Goal: Task Accomplishment & Management: Manage account settings

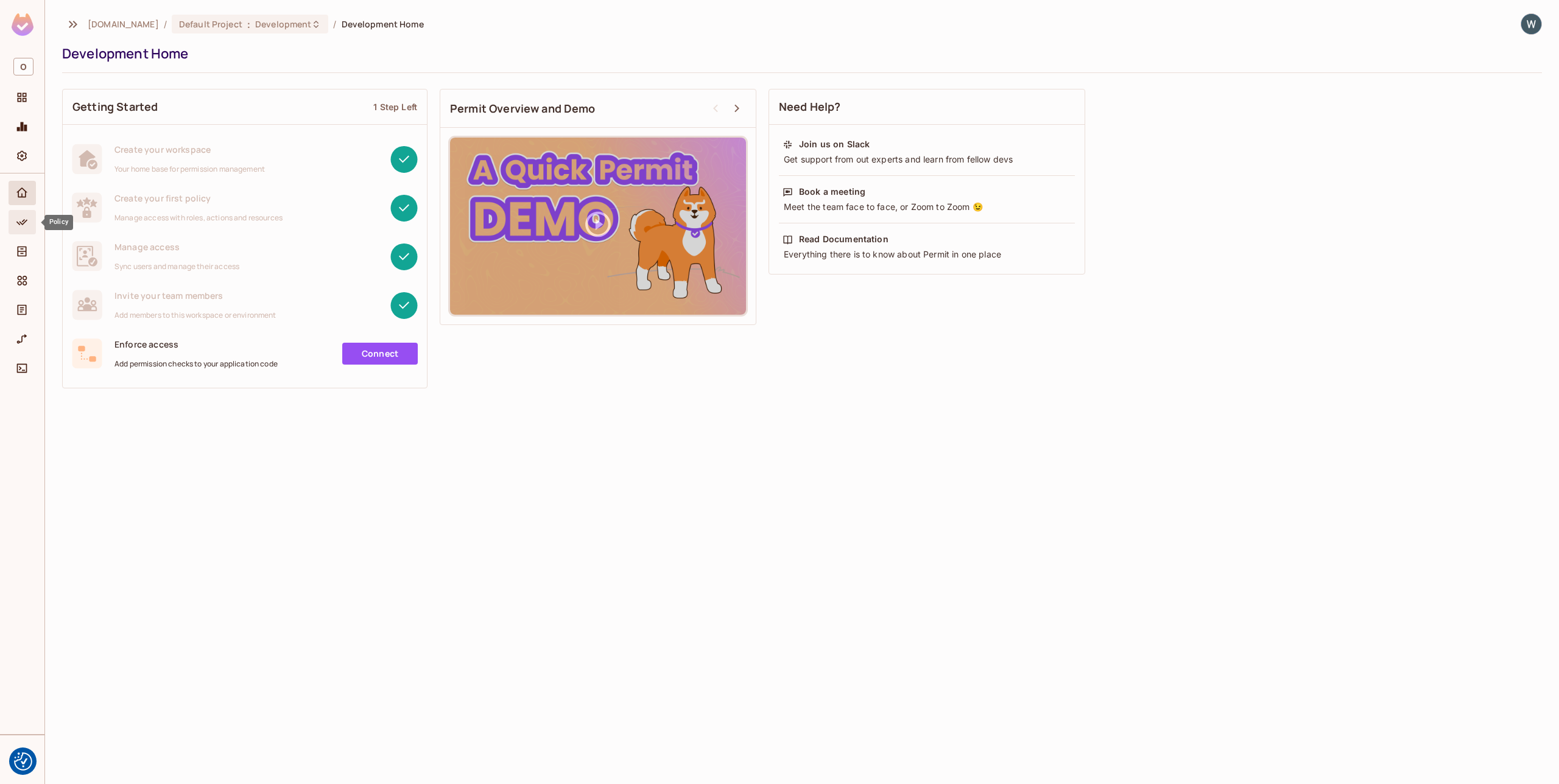
click at [24, 221] on icon "Policy" at bounding box center [22, 222] width 12 height 12
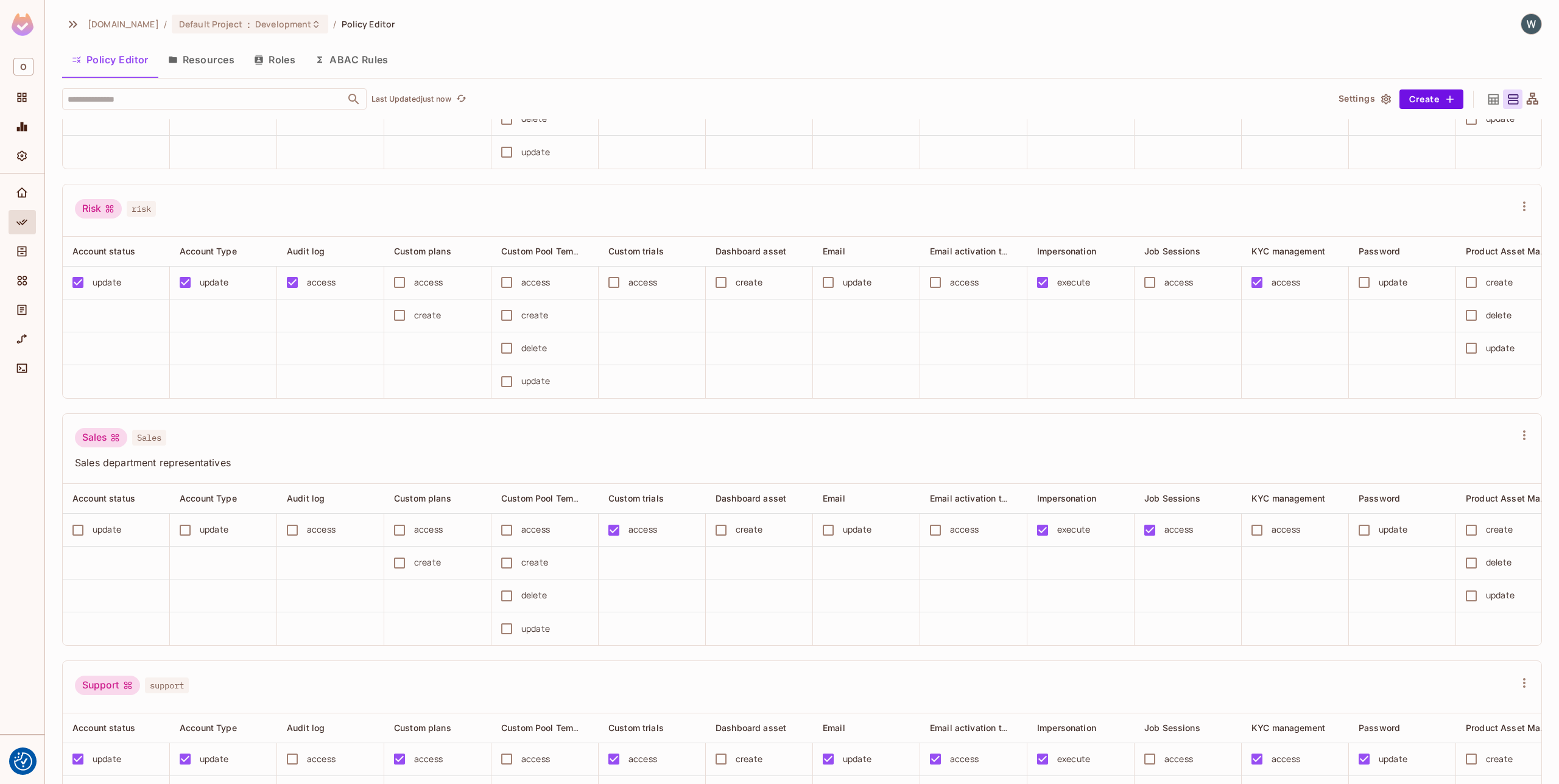
scroll to position [2009, 0]
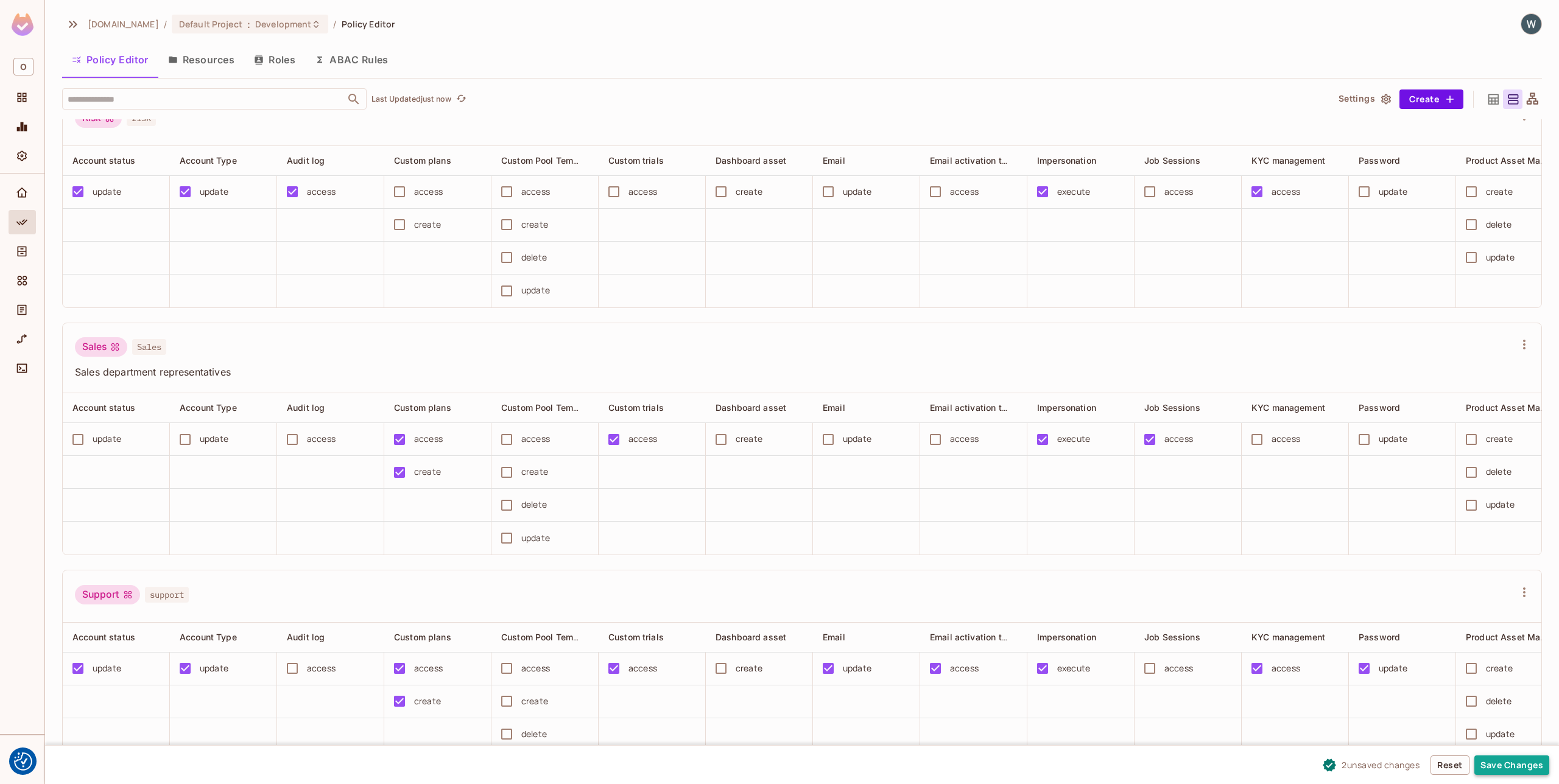
click at [1510, 763] on button "Save Changes" at bounding box center [1512, 765] width 75 height 20
click at [24, 251] on icon "Directory" at bounding box center [22, 251] width 9 height 11
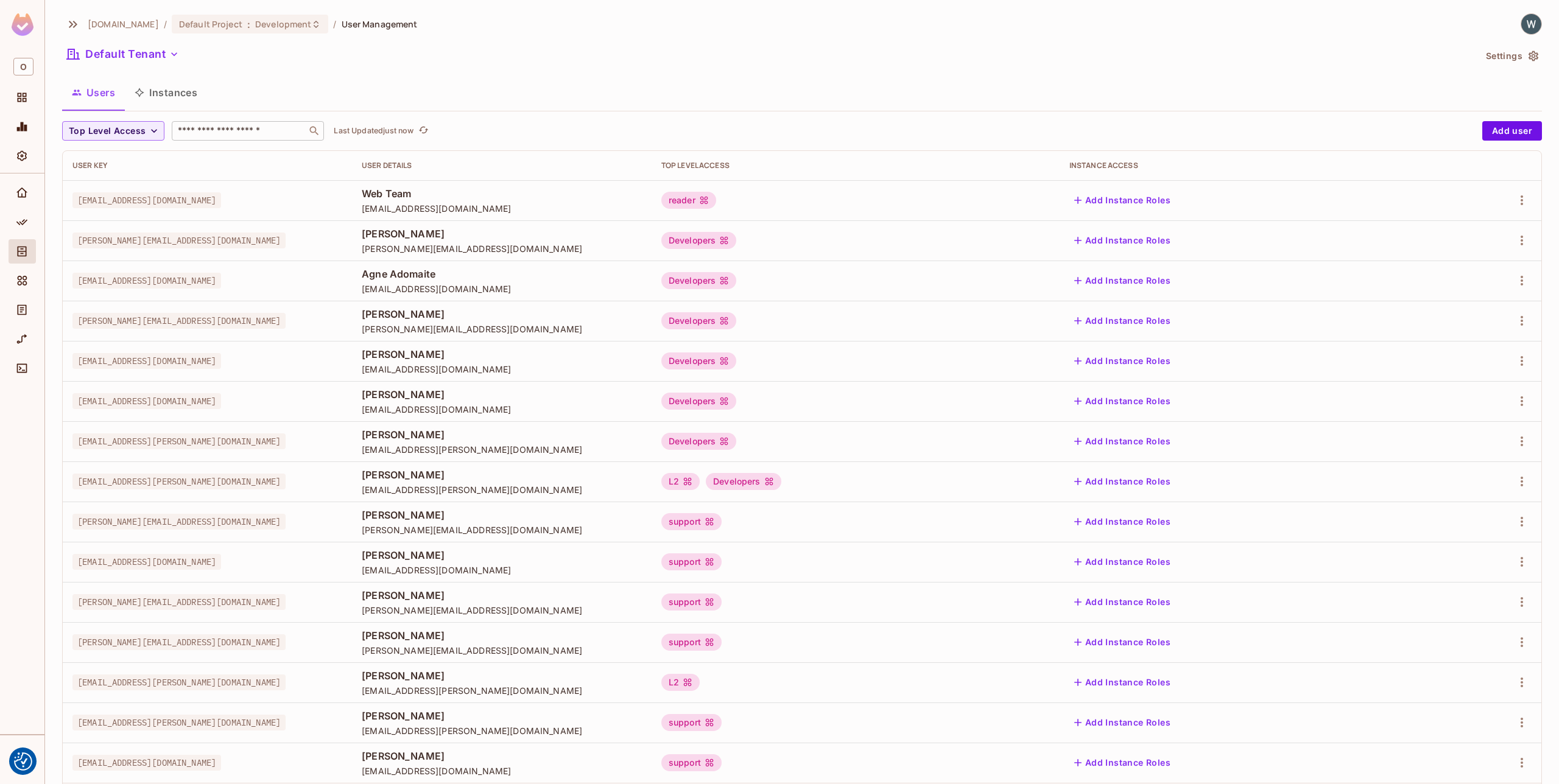
click at [214, 135] on input "text" at bounding box center [239, 131] width 128 height 12
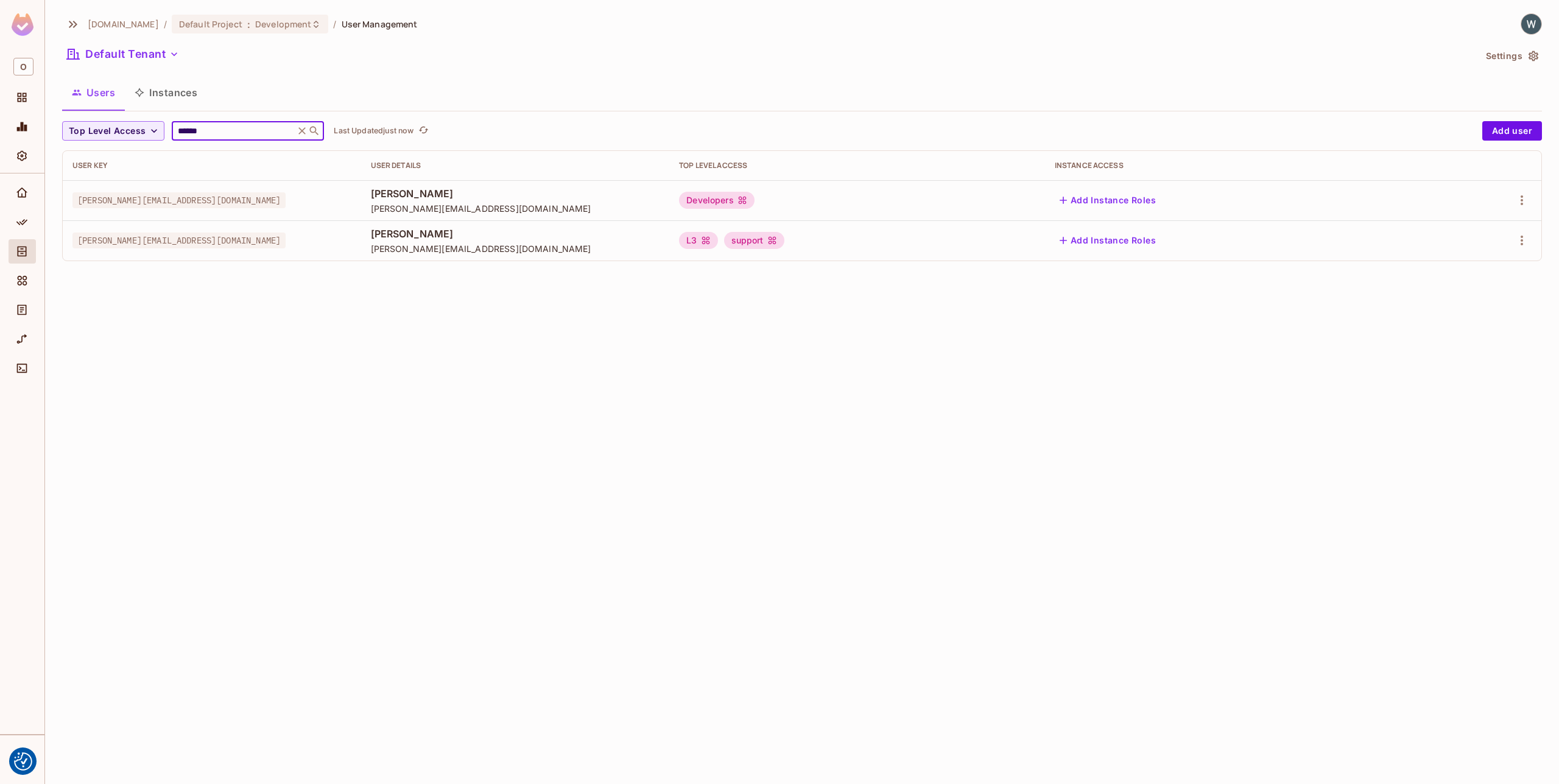
type input "******"
click at [755, 204] on div "Developers" at bounding box center [716, 200] width 75 height 17
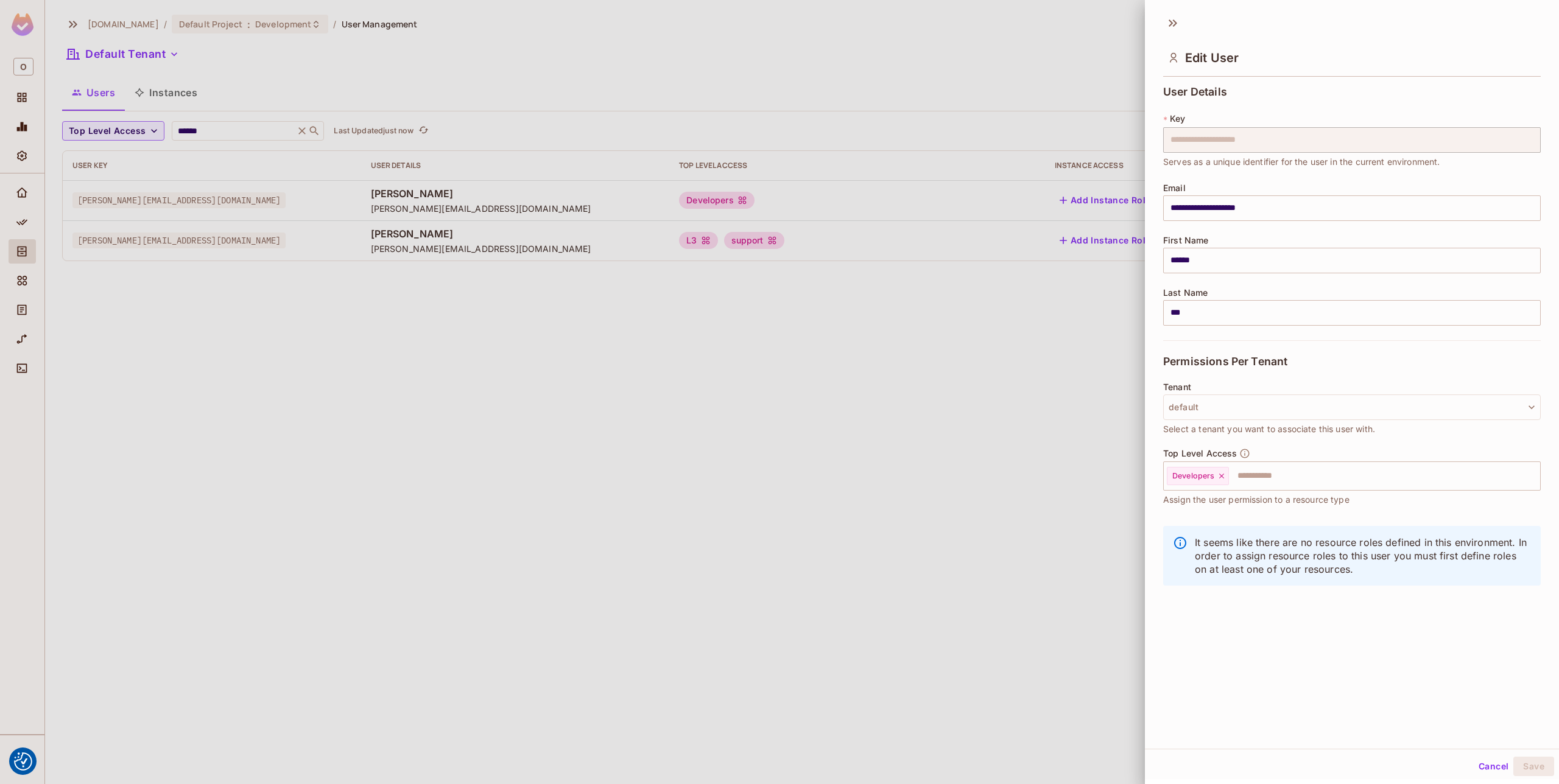
click at [887, 198] on div at bounding box center [779, 392] width 1559 height 784
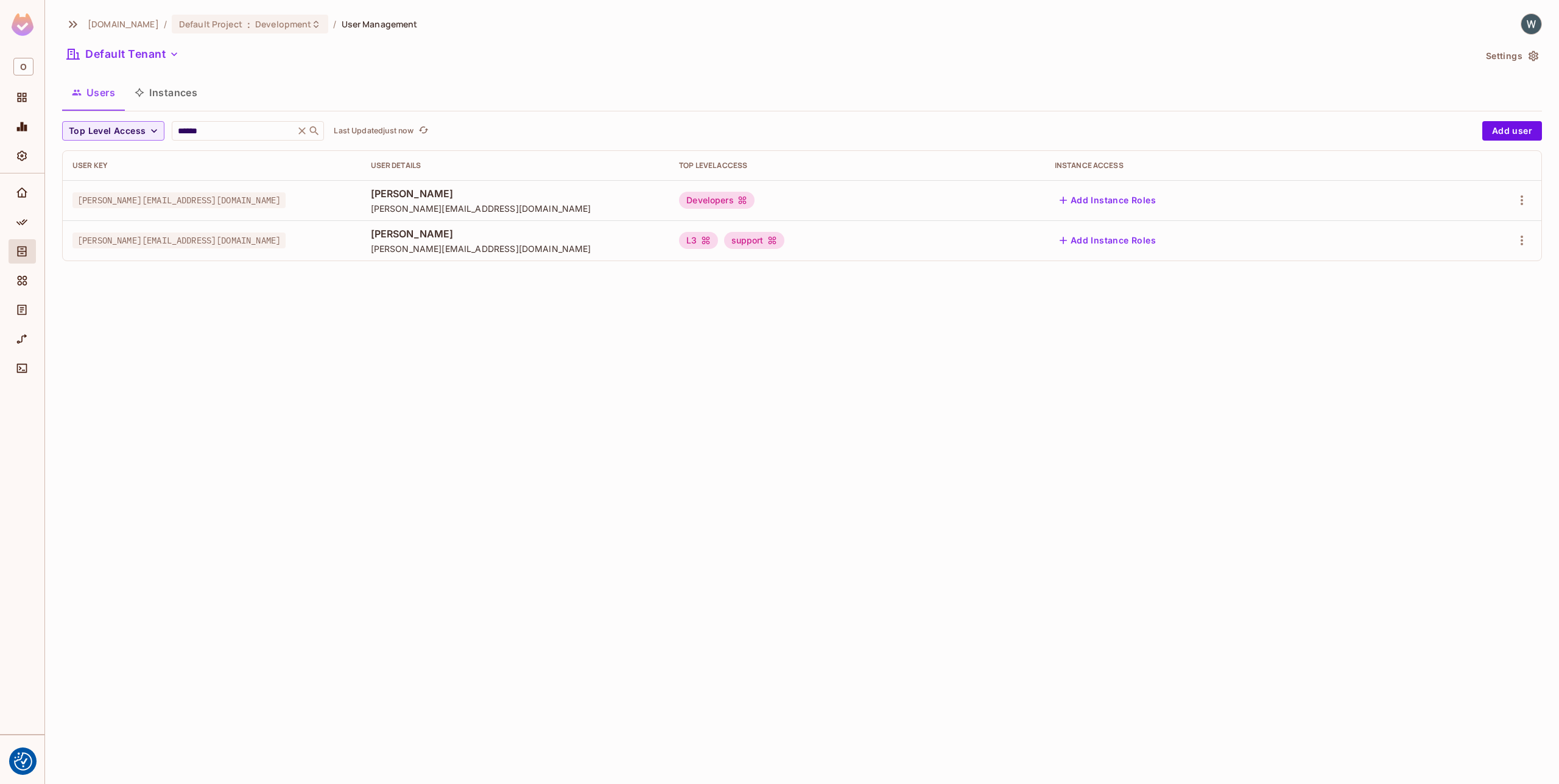
click at [755, 198] on div "Developers" at bounding box center [716, 200] width 75 height 17
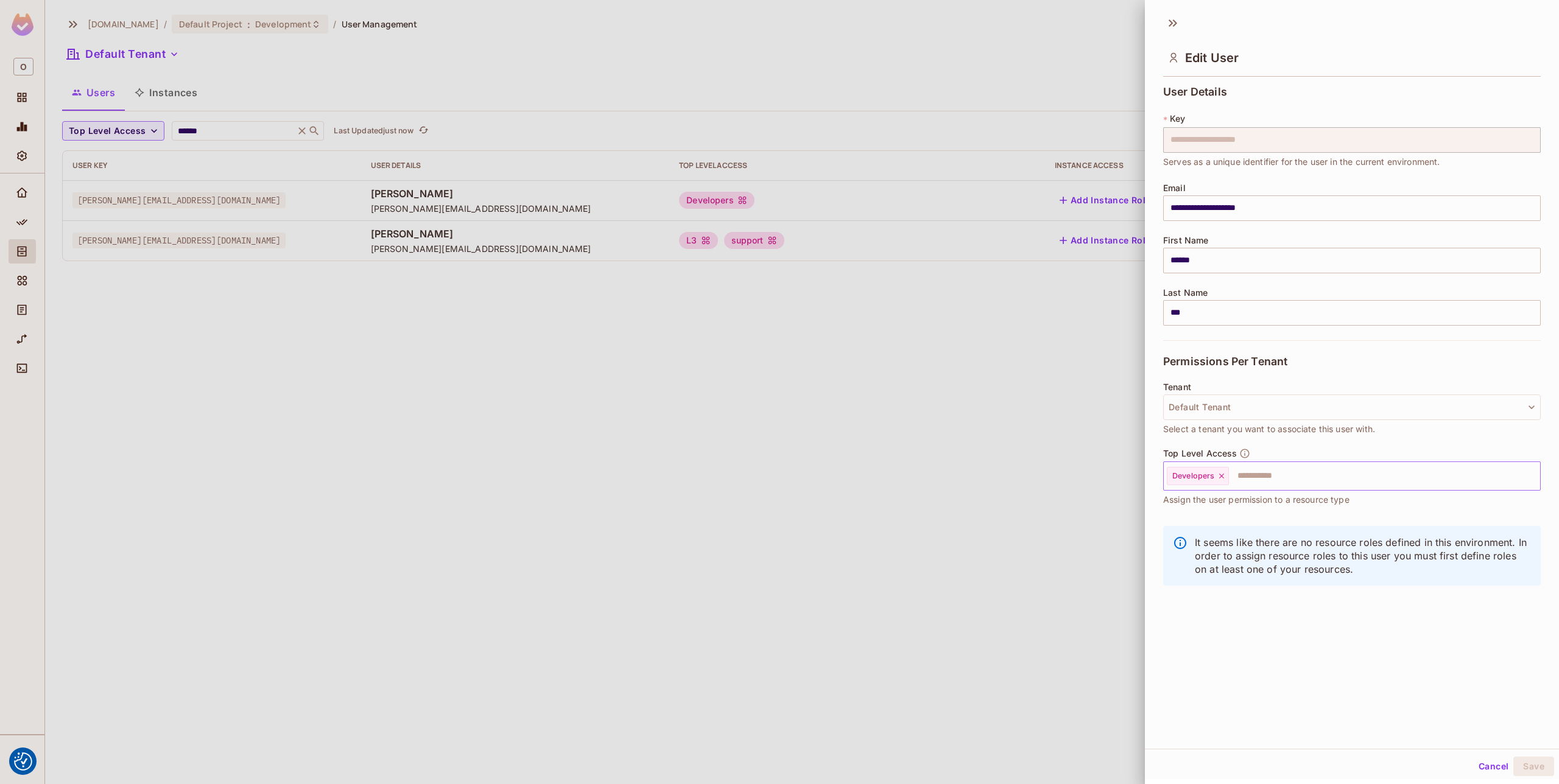
click at [1222, 478] on icon at bounding box center [1221, 476] width 8 height 8
click at [1222, 478] on input "text" at bounding box center [1341, 476] width 351 height 24
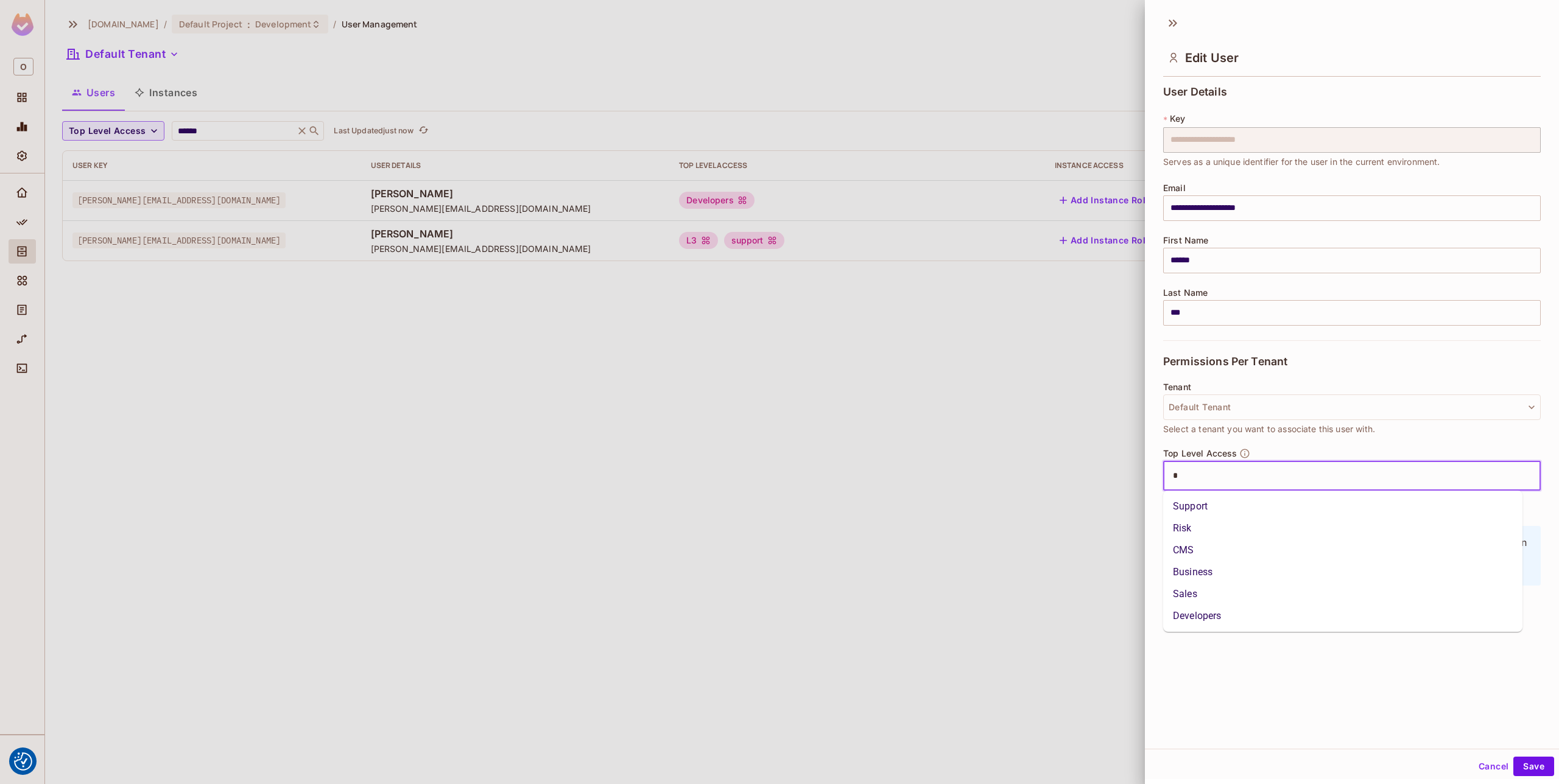
type input "**"
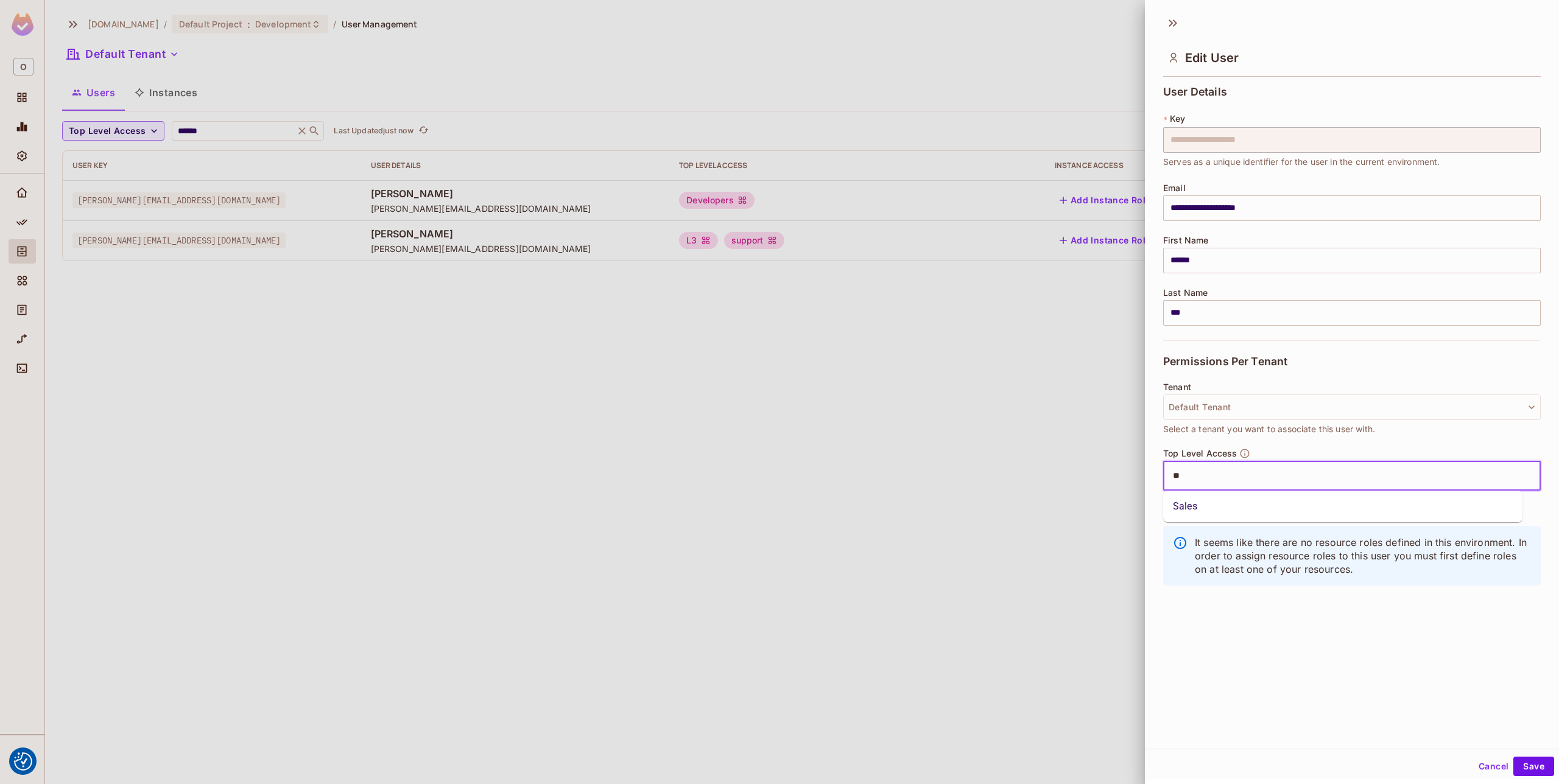
click at [1208, 511] on li "Sales" at bounding box center [1342, 506] width 360 height 22
click at [1538, 770] on button "Save" at bounding box center [1534, 767] width 41 height 20
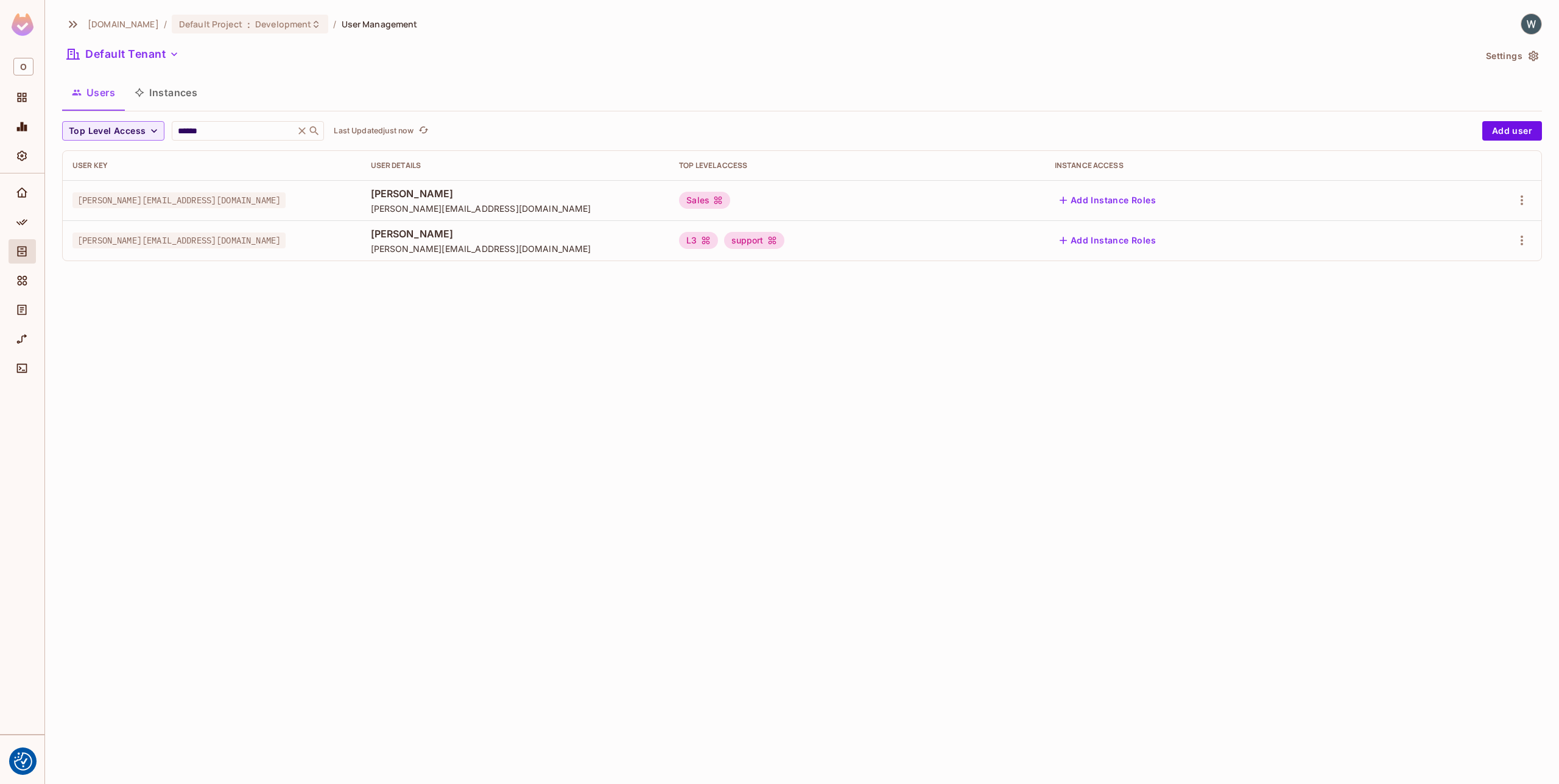
click at [730, 198] on div "Sales" at bounding box center [704, 200] width 51 height 17
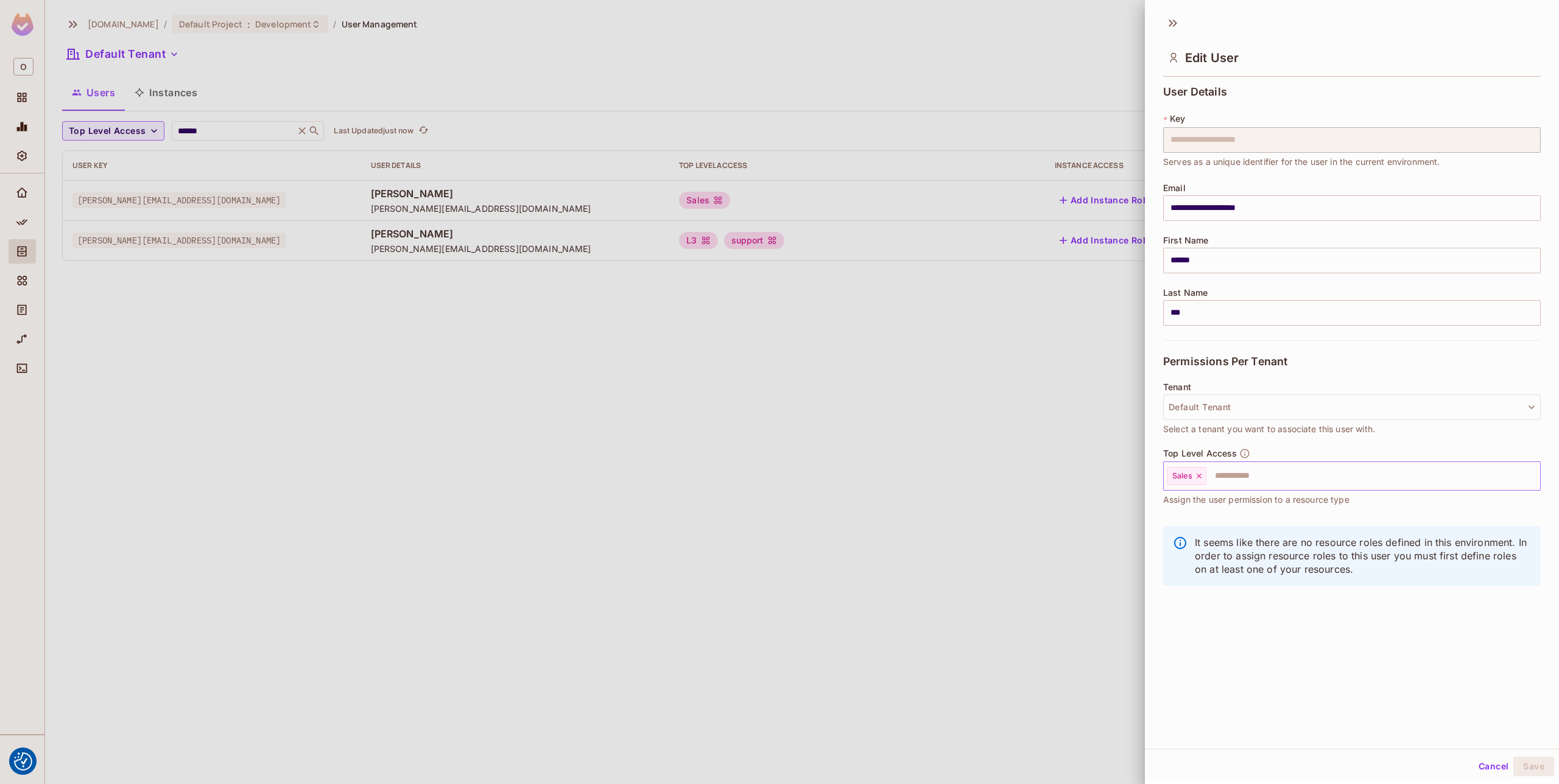
click at [1197, 476] on icon at bounding box center [1199, 476] width 8 height 8
click at [1197, 476] on input "text" at bounding box center [1341, 476] width 351 height 24
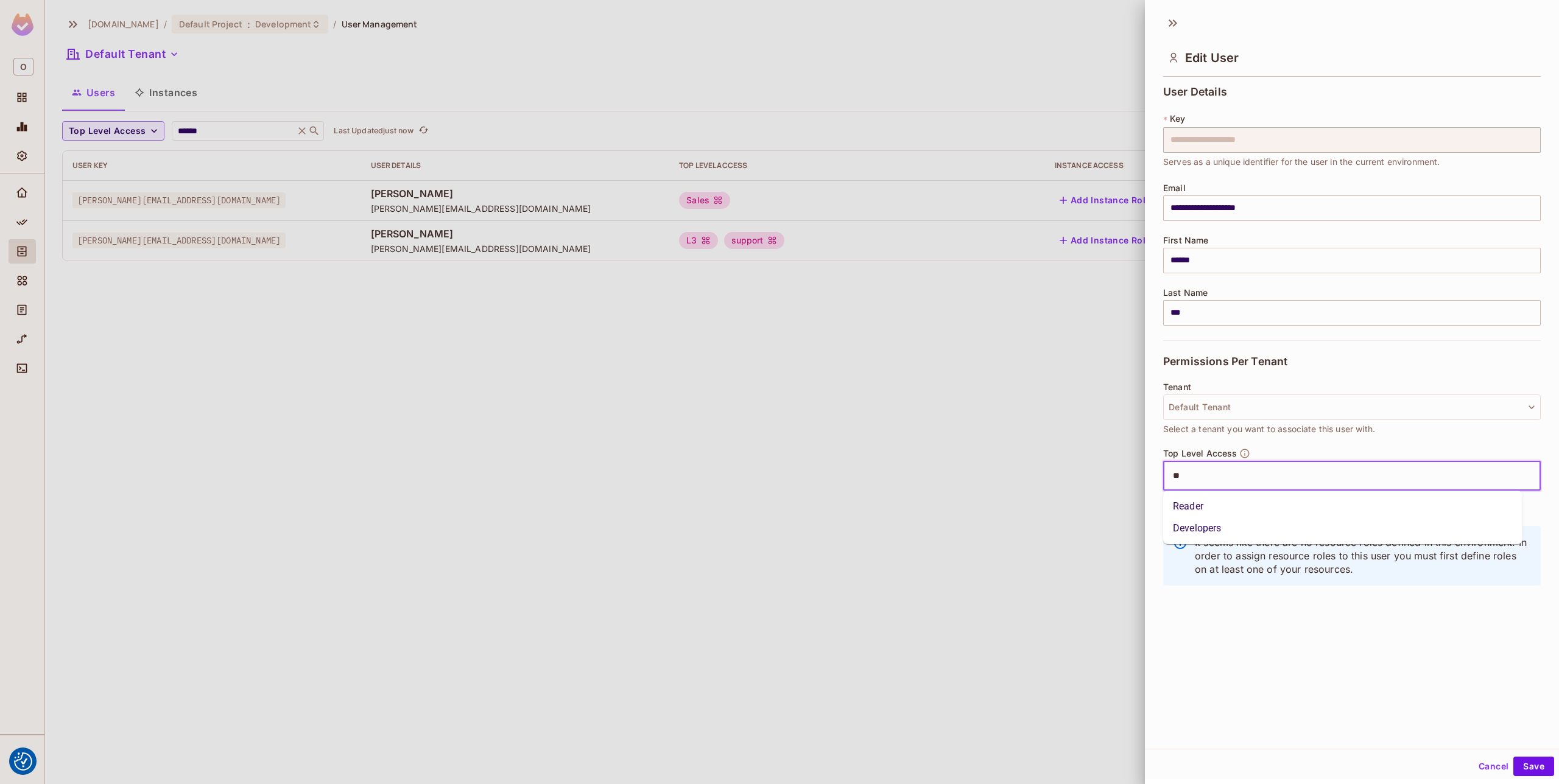
type input "***"
click at [1208, 506] on li "Developers" at bounding box center [1342, 506] width 360 height 22
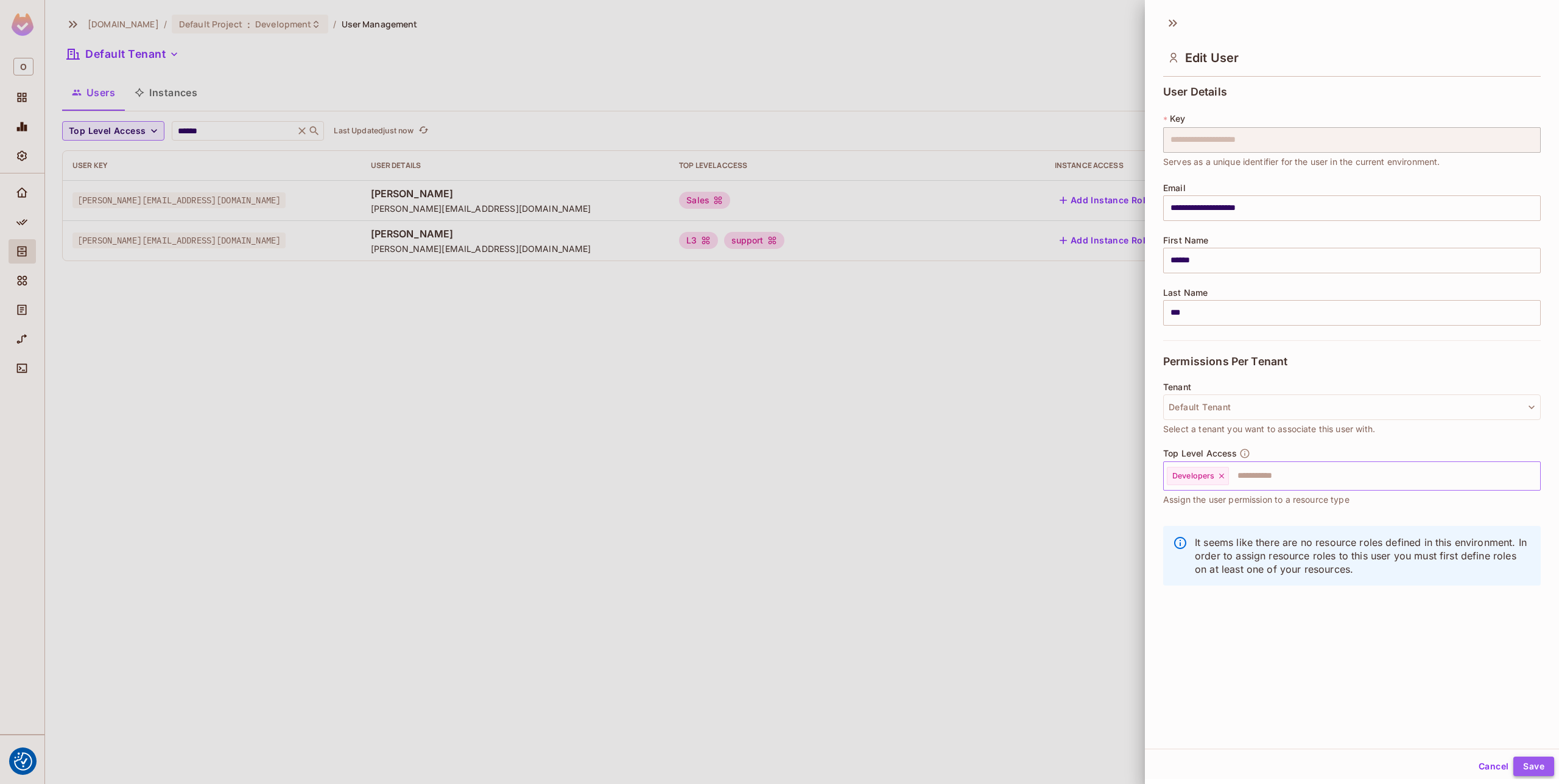
click at [1520, 769] on button "Save" at bounding box center [1534, 767] width 41 height 20
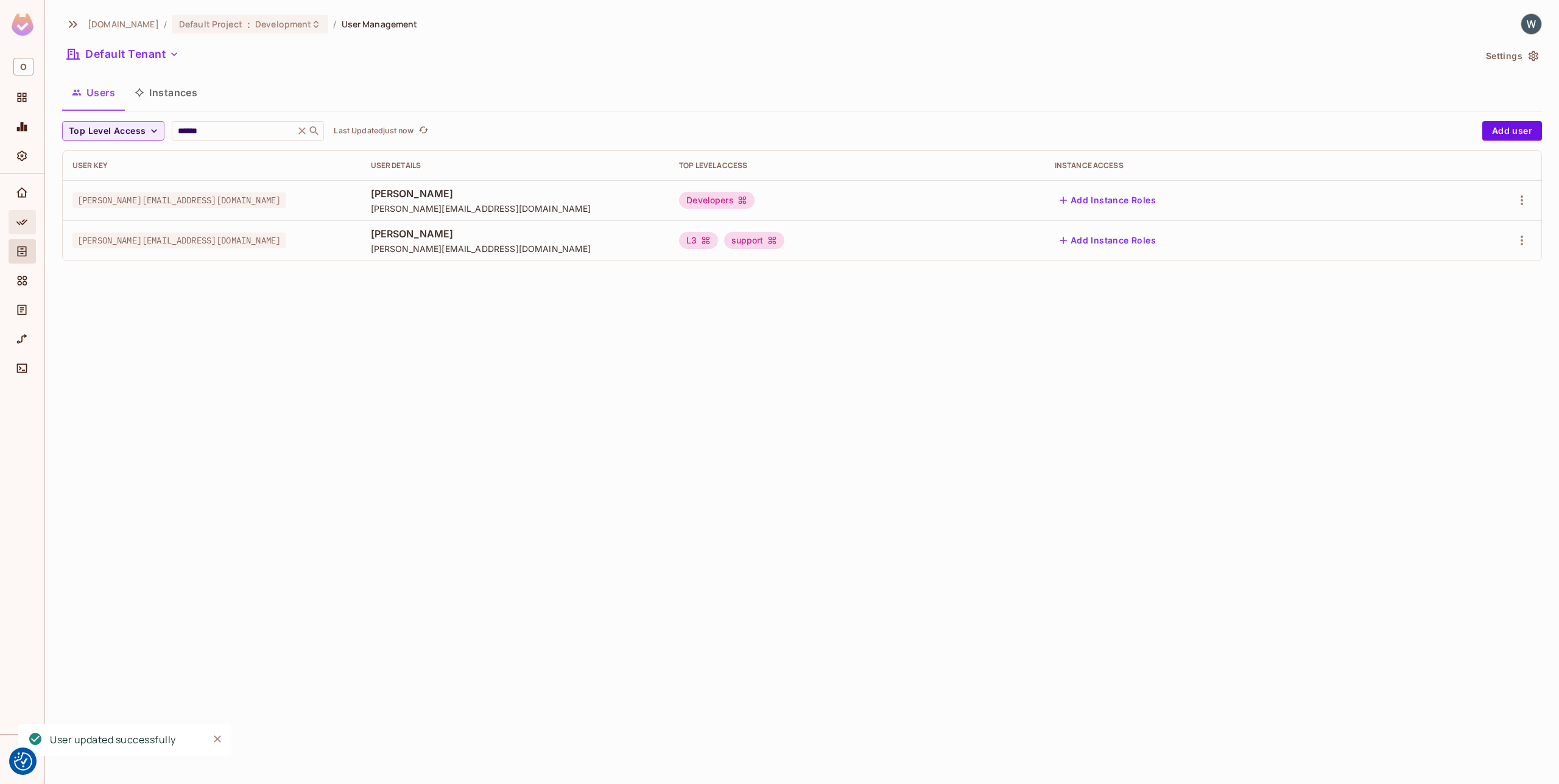
click at [19, 226] on icon "Policy" at bounding box center [22, 222] width 12 height 12
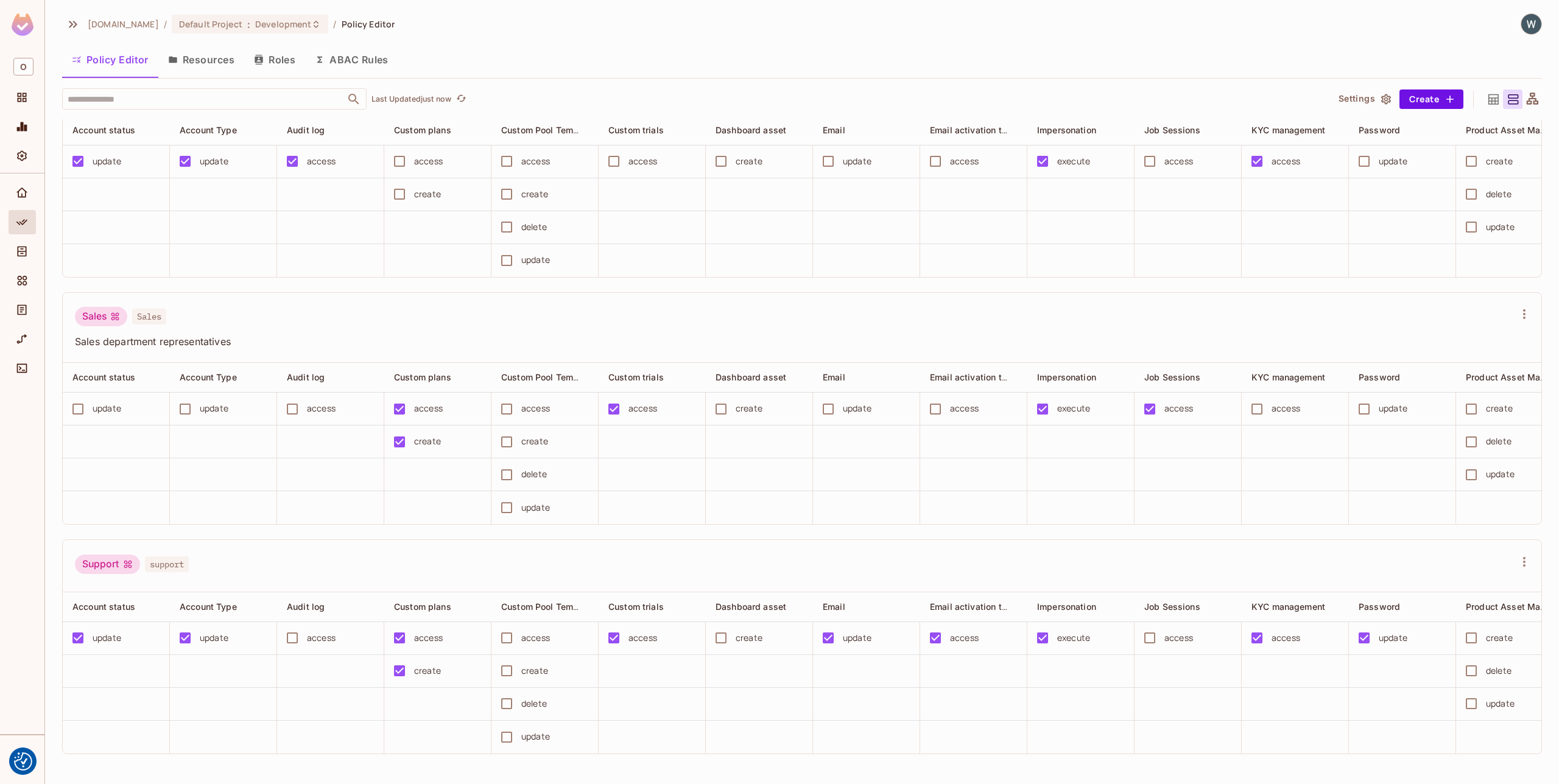
scroll to position [1, 0]
click at [1497, 767] on button "Save Changes" at bounding box center [1512, 765] width 75 height 20
